Goal: Check status: Check status

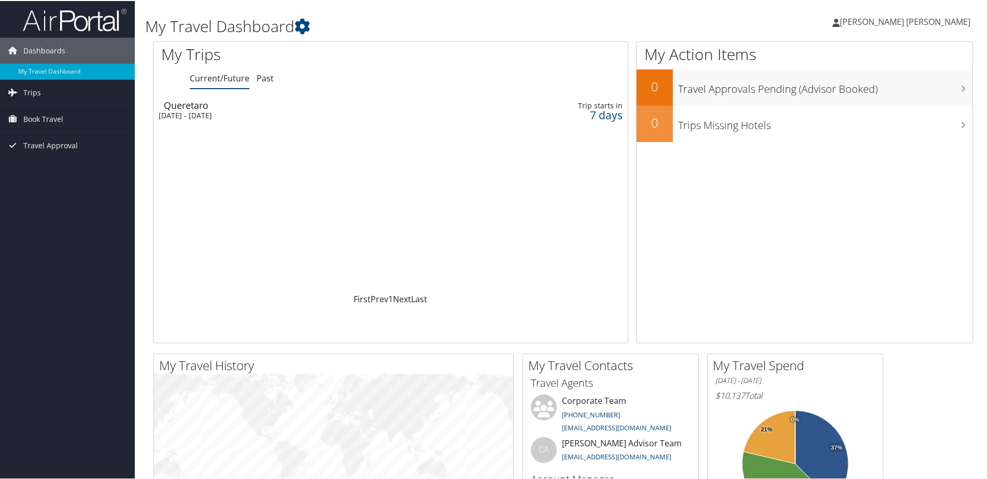
click at [921, 22] on span "[PERSON_NAME] [PERSON_NAME]" at bounding box center [905, 20] width 131 height 11
click at [205, 116] on div "[DATE] - [DATE]" at bounding box center [306, 114] width 294 height 9
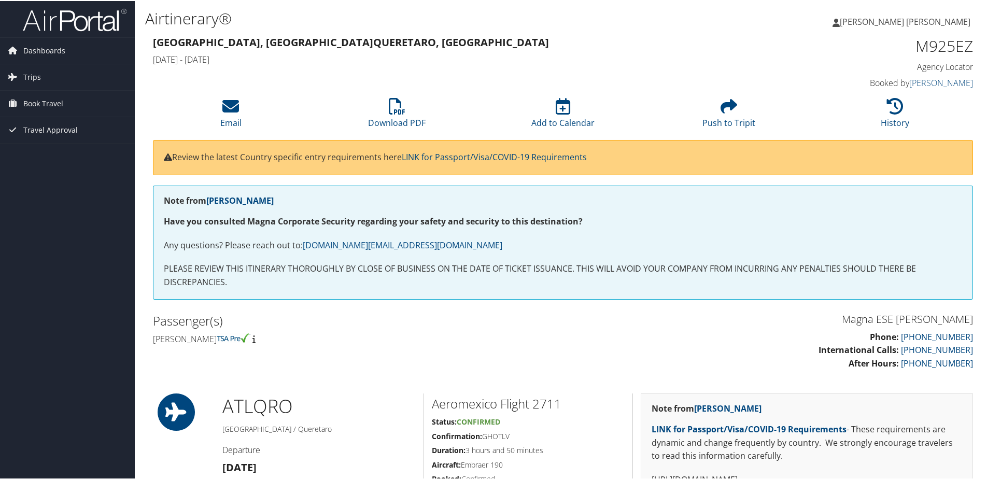
click at [927, 19] on span "[PERSON_NAME] [PERSON_NAME]" at bounding box center [905, 20] width 131 height 11
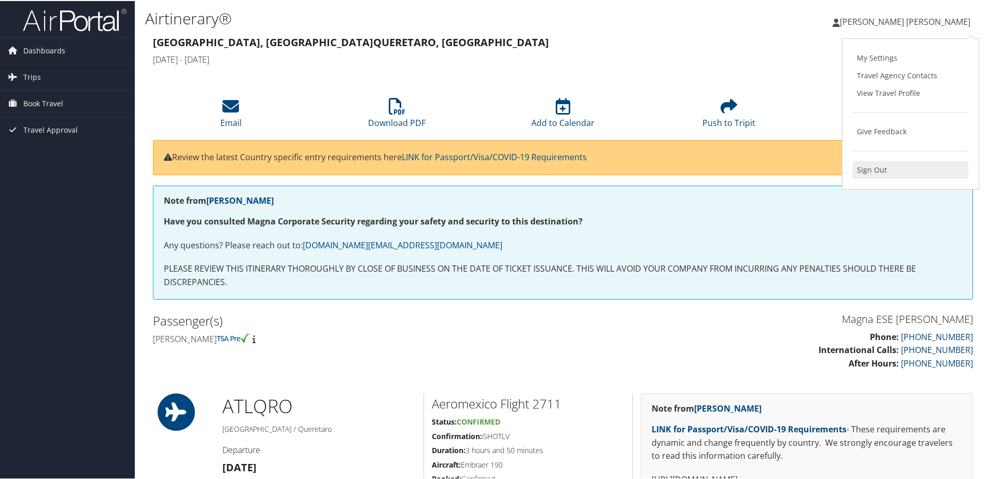
click at [874, 173] on link "Sign Out" at bounding box center [911, 169] width 116 height 18
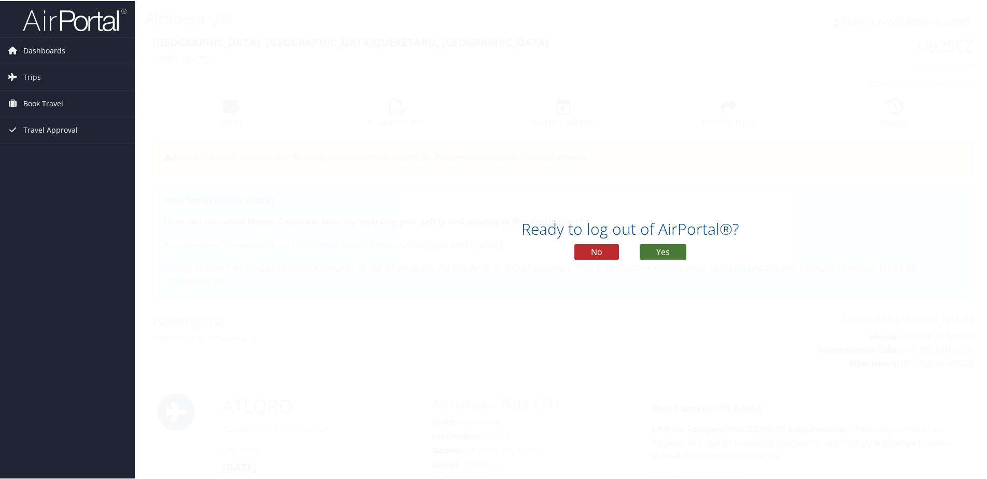
click at [663, 251] on button "Yes" at bounding box center [663, 251] width 47 height 16
